Goal: Information Seeking & Learning: Learn about a topic

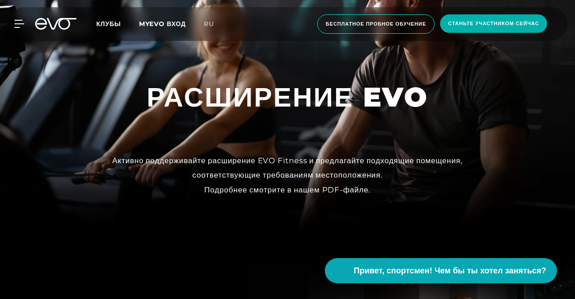
scroll to position [68, 0]
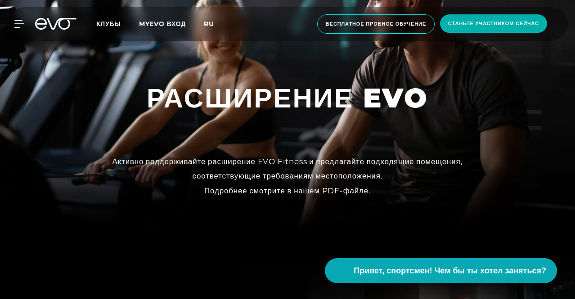
click at [214, 23] on font "ru" at bounding box center [209, 24] width 10 height 8
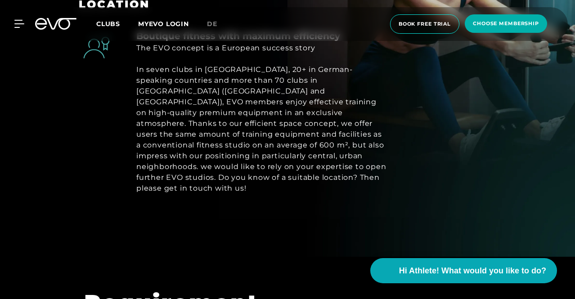
scroll to position [464, 0]
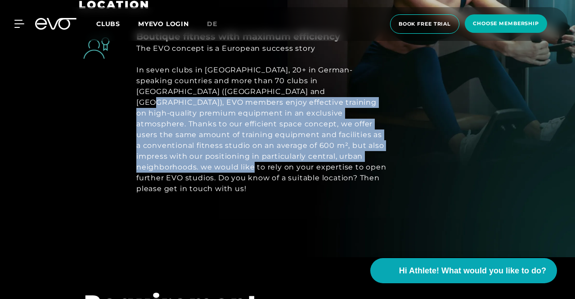
drag, startPoint x: 228, startPoint y: 92, endPoint x: 246, endPoint y: 155, distance: 65.5
click at [246, 155] on div "In seven clubs in Germany, 20+ in German-speaking countries and more than 70 cl…" at bounding box center [262, 129] width 252 height 129
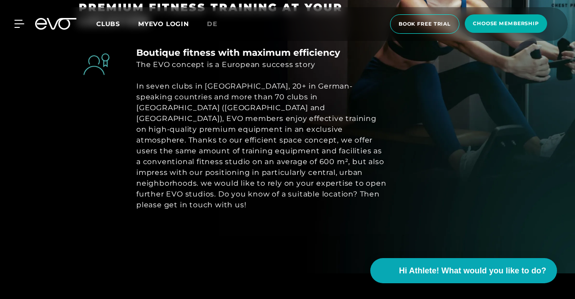
scroll to position [446, 0]
